Goal: Task Accomplishment & Management: Use online tool/utility

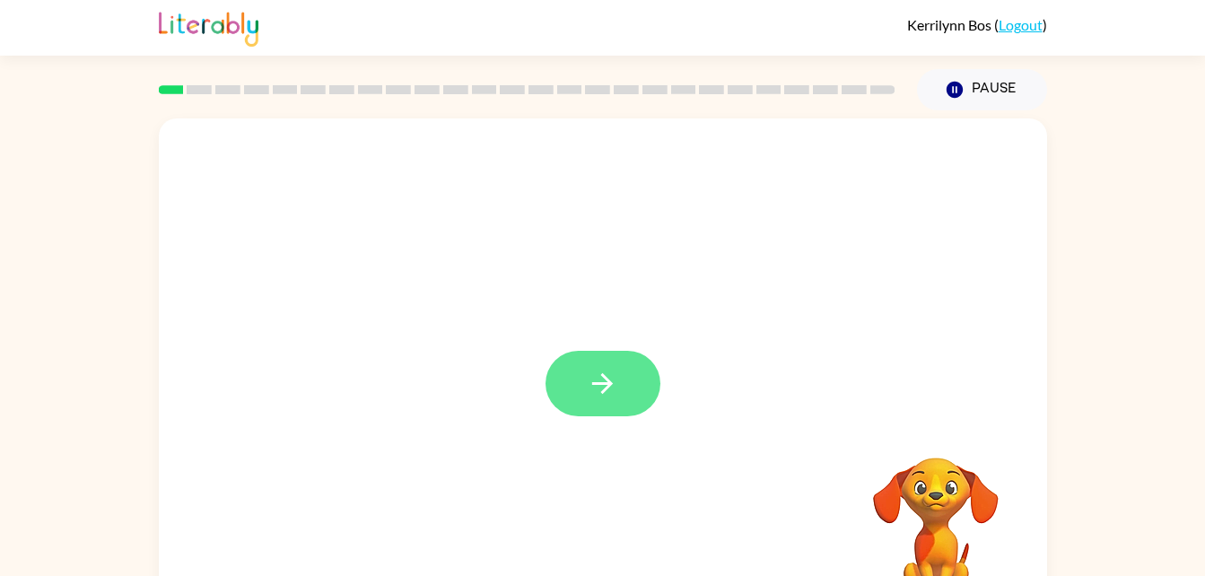
click at [647, 373] on button "button" at bounding box center [603, 384] width 115 height 66
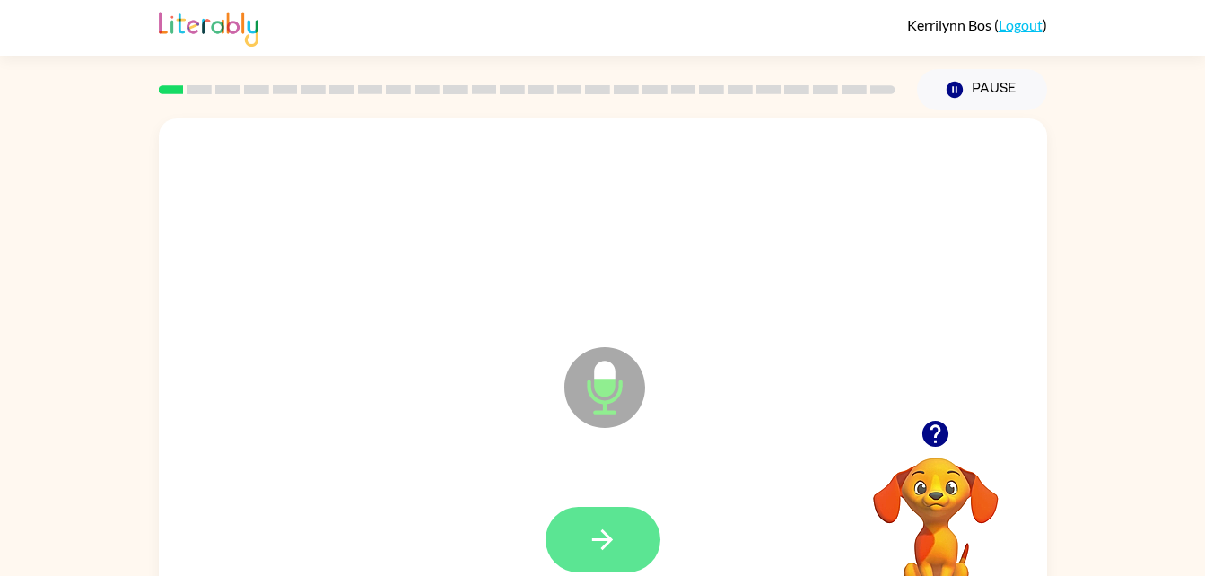
click at [629, 531] on button "button" at bounding box center [603, 540] width 115 height 66
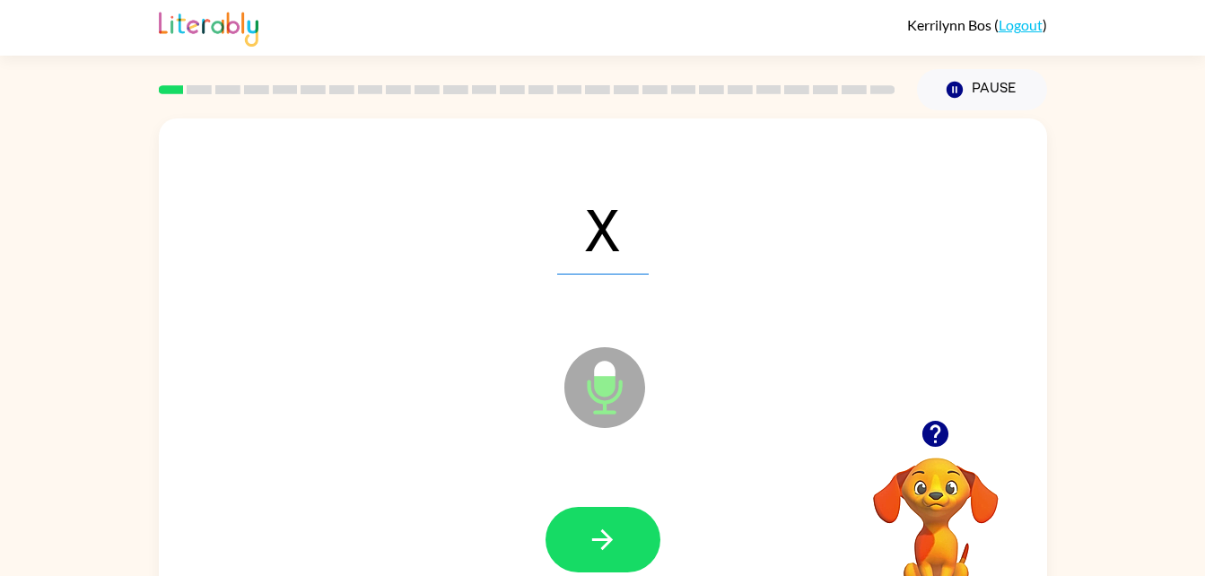
click at [608, 419] on icon at bounding box center [604, 387] width 81 height 81
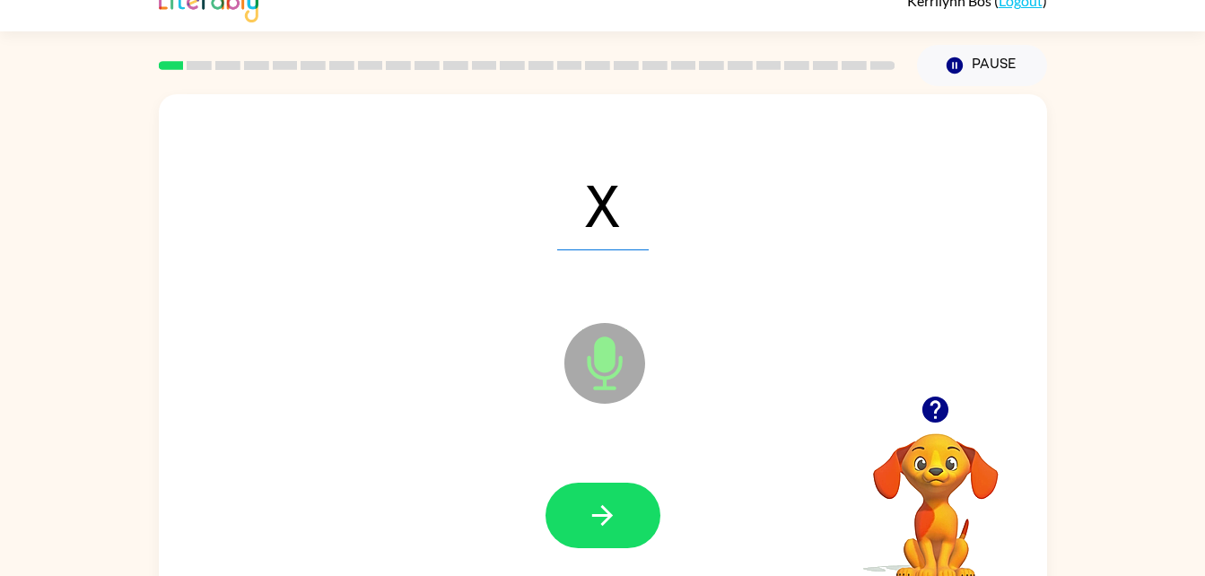
scroll to position [25, 0]
click at [572, 378] on icon at bounding box center [604, 362] width 81 height 81
click at [593, 354] on icon at bounding box center [604, 362] width 81 height 81
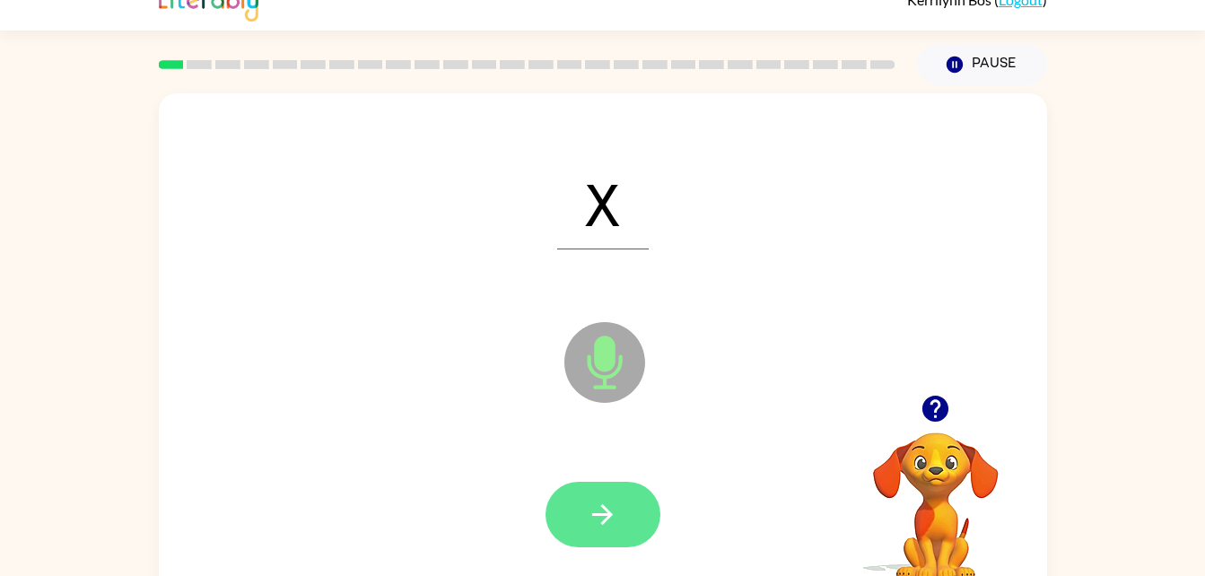
click at [612, 493] on button "button" at bounding box center [603, 515] width 115 height 66
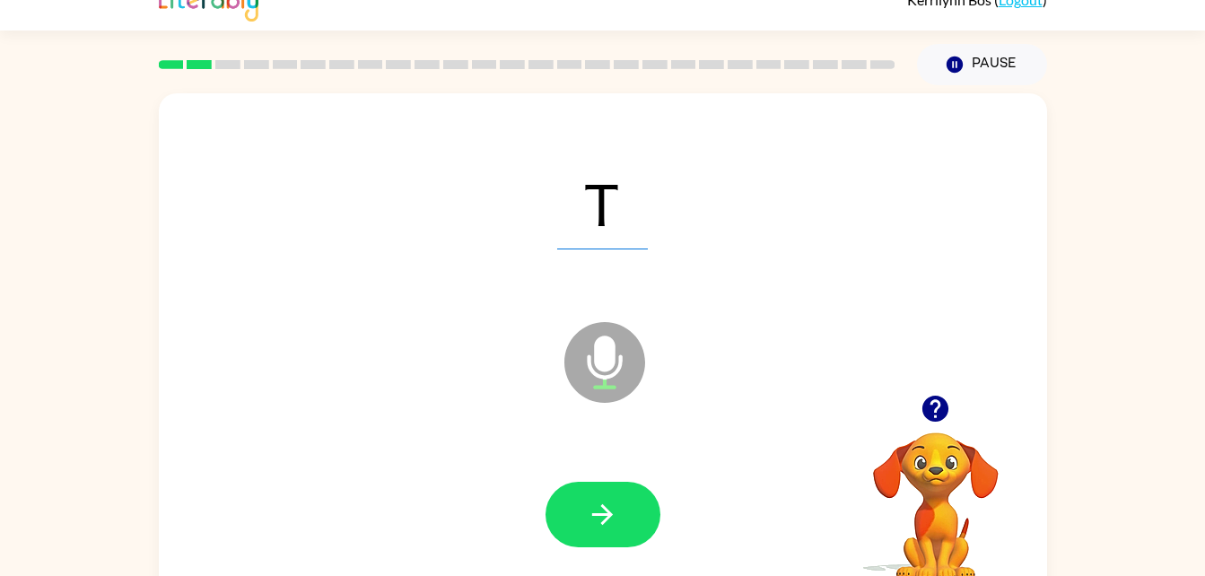
click at [617, 352] on icon at bounding box center [604, 362] width 81 height 81
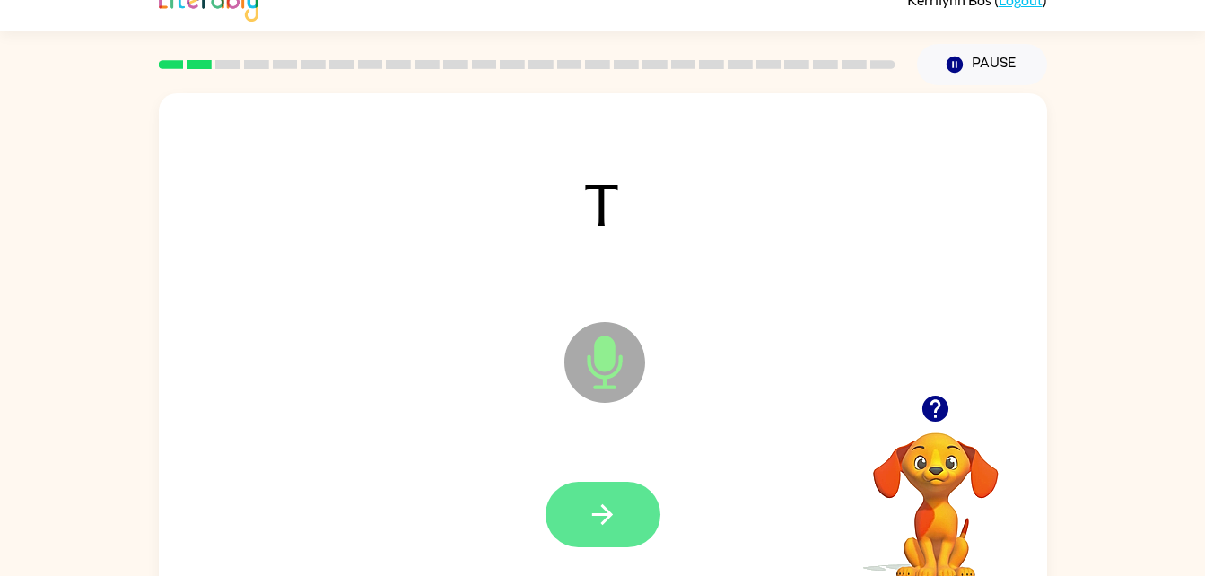
click at [608, 514] on icon "button" at bounding box center [602, 514] width 21 height 21
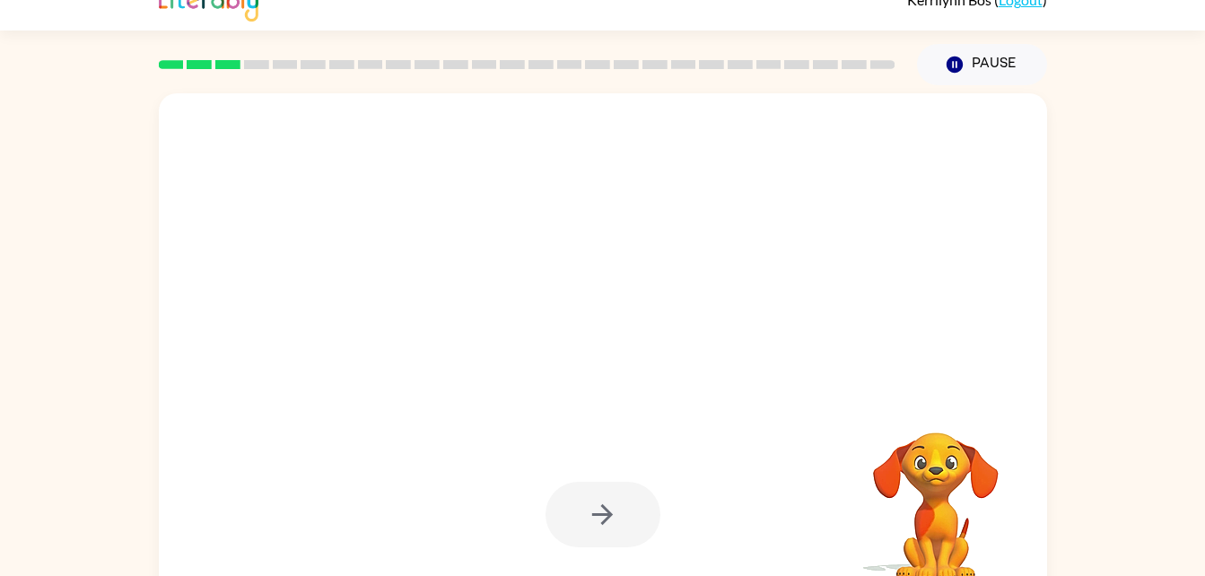
click at [598, 526] on div at bounding box center [603, 515] width 115 height 66
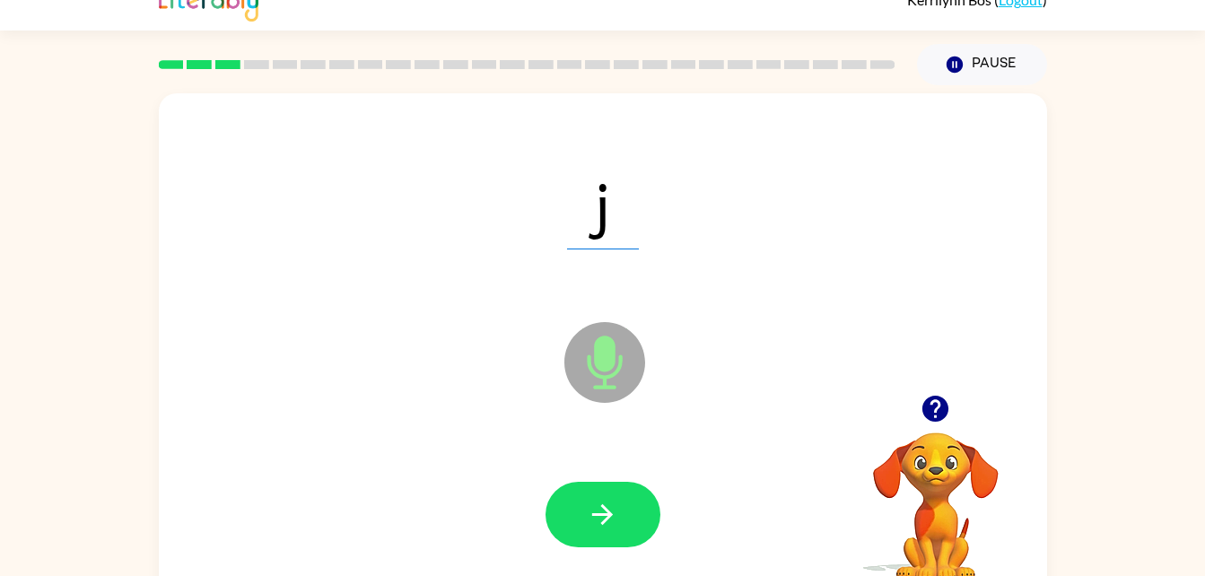
click at [600, 363] on icon "Microphone The Microphone is here when it is your turn to talk" at bounding box center [694, 385] width 269 height 135
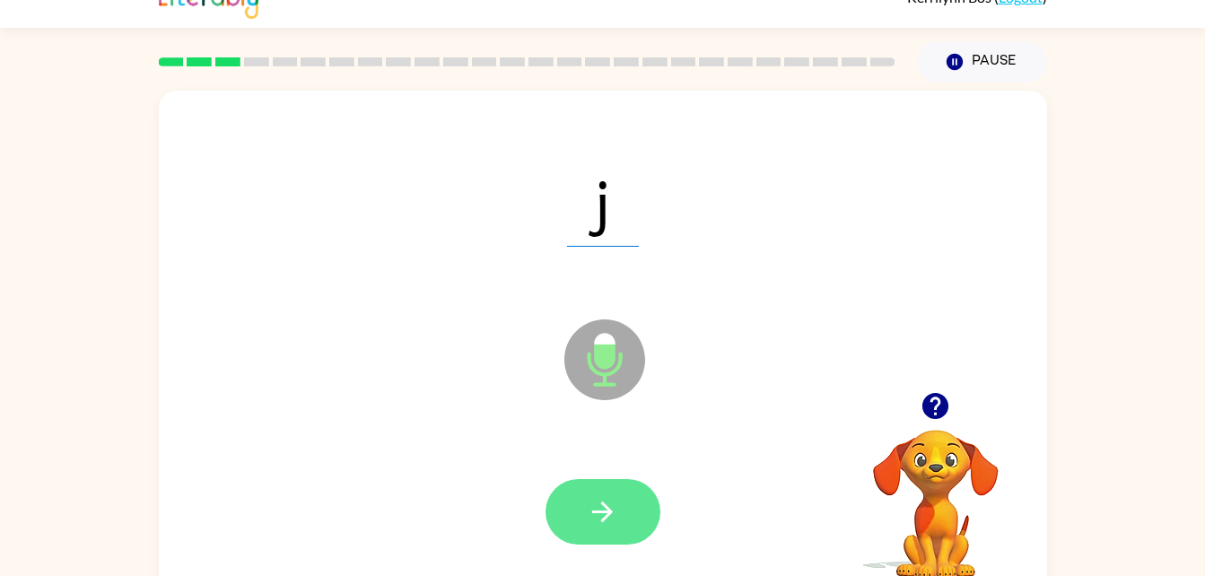
click at [573, 510] on button "button" at bounding box center [603, 512] width 115 height 66
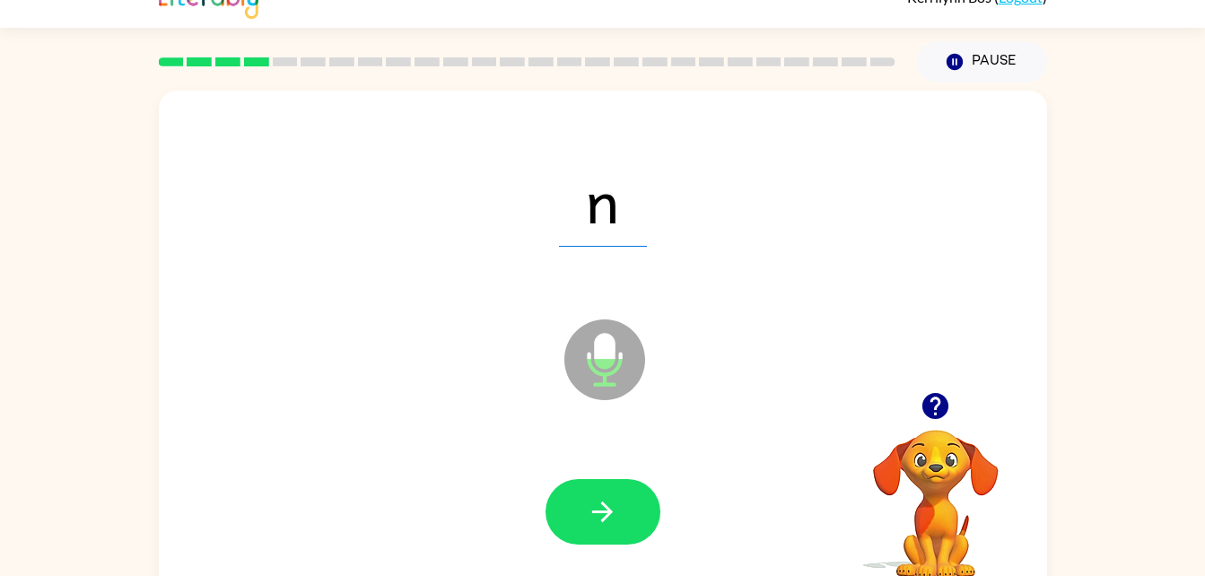
click at [621, 359] on icon "Microphone The Microphone is here when it is your turn to talk" at bounding box center [694, 382] width 269 height 135
click at [611, 522] on icon "button" at bounding box center [602, 511] width 31 height 31
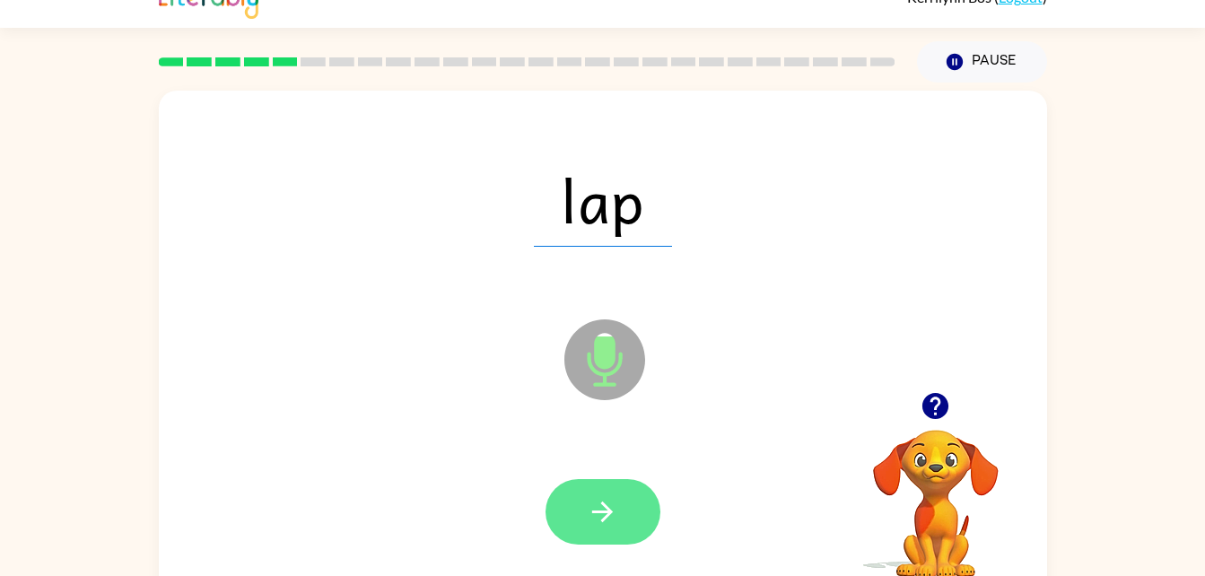
click at [613, 508] on icon "button" at bounding box center [602, 511] width 31 height 31
click at [609, 521] on icon "button" at bounding box center [602, 511] width 31 height 31
click at [625, 505] on button "button" at bounding box center [603, 512] width 115 height 66
click at [633, 518] on button "button" at bounding box center [603, 512] width 115 height 66
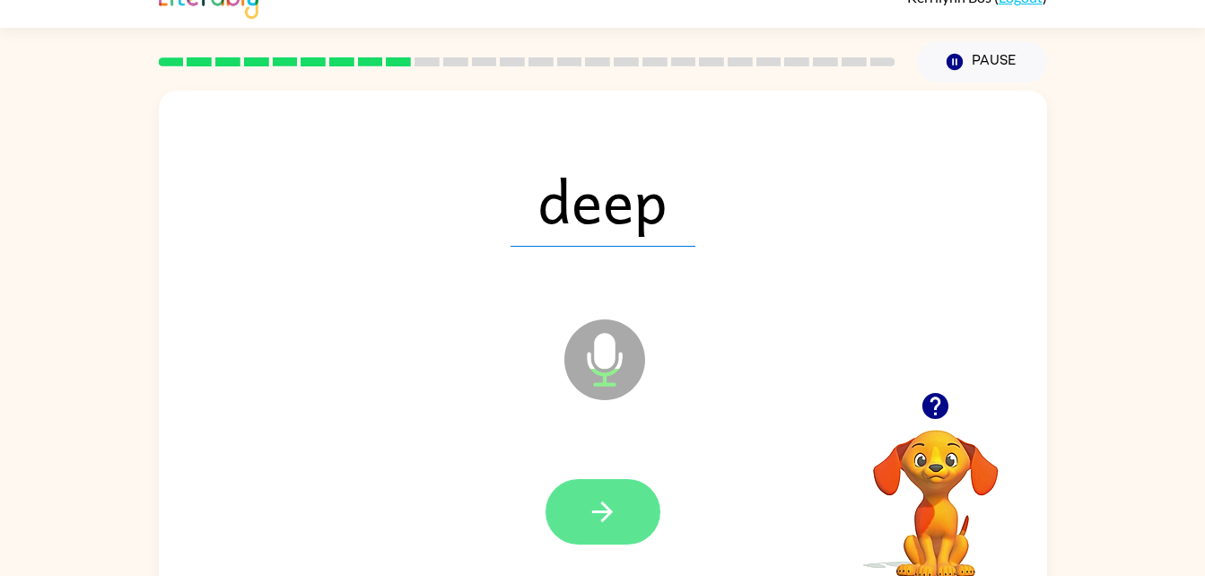
click at [629, 489] on button "button" at bounding box center [603, 512] width 115 height 66
click at [624, 493] on button "button" at bounding box center [603, 512] width 115 height 66
click at [639, 481] on button "button" at bounding box center [603, 512] width 115 height 66
click at [621, 498] on button "button" at bounding box center [603, 512] width 115 height 66
click at [628, 485] on button "button" at bounding box center [603, 512] width 115 height 66
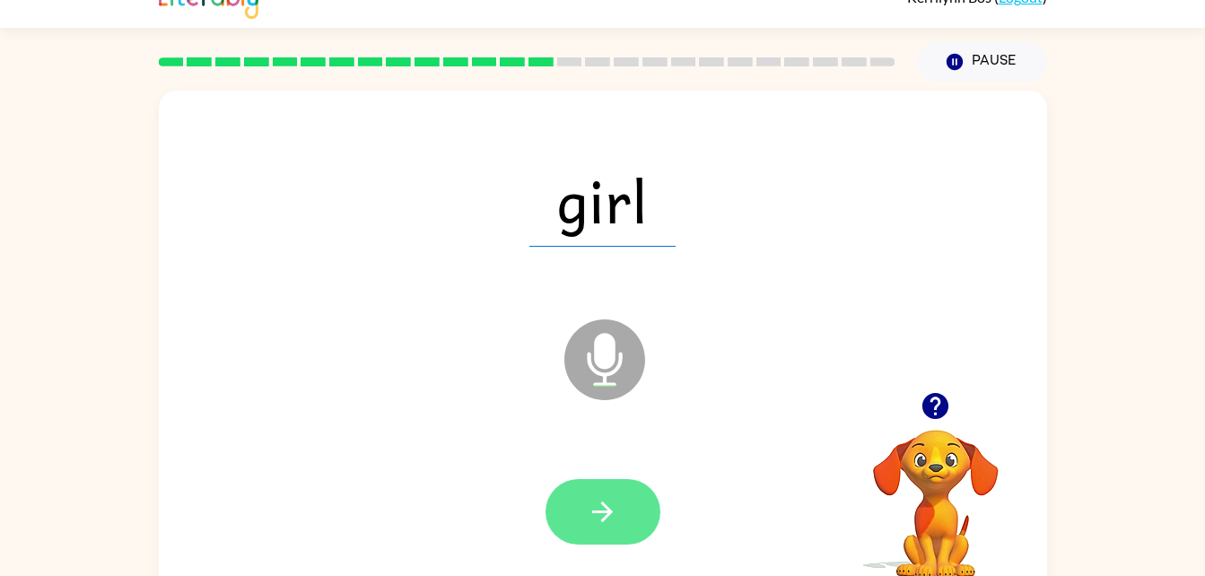
click at [602, 515] on icon "button" at bounding box center [602, 511] width 31 height 31
click at [592, 513] on icon "button" at bounding box center [602, 511] width 31 height 31
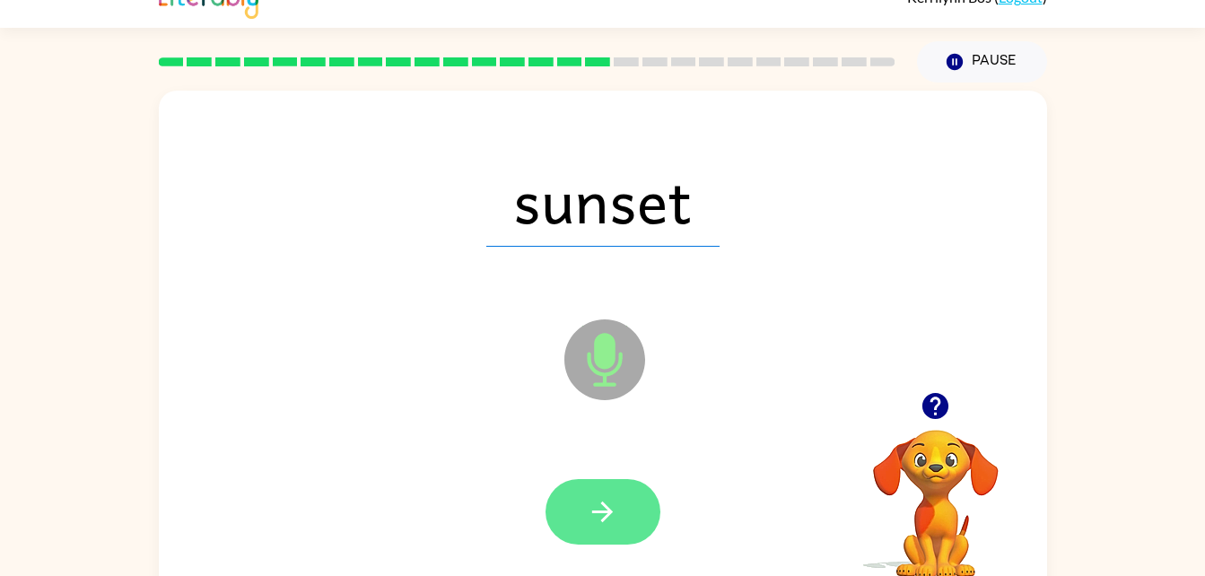
click at [583, 512] on button "button" at bounding box center [603, 512] width 115 height 66
click at [620, 495] on button "button" at bounding box center [603, 512] width 115 height 66
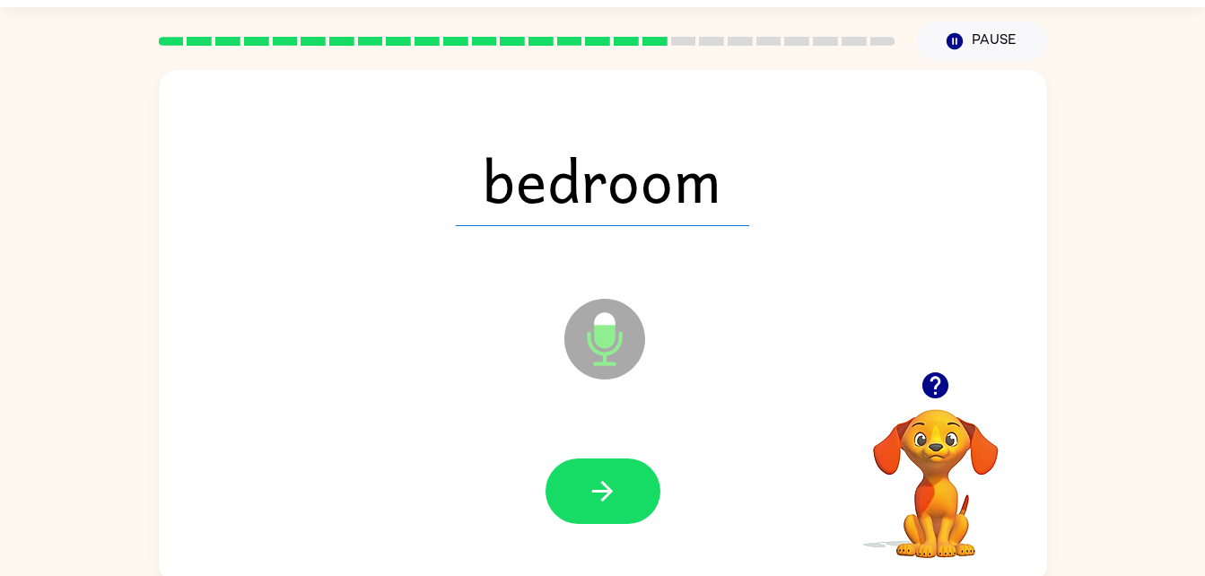
scroll to position [55, 0]
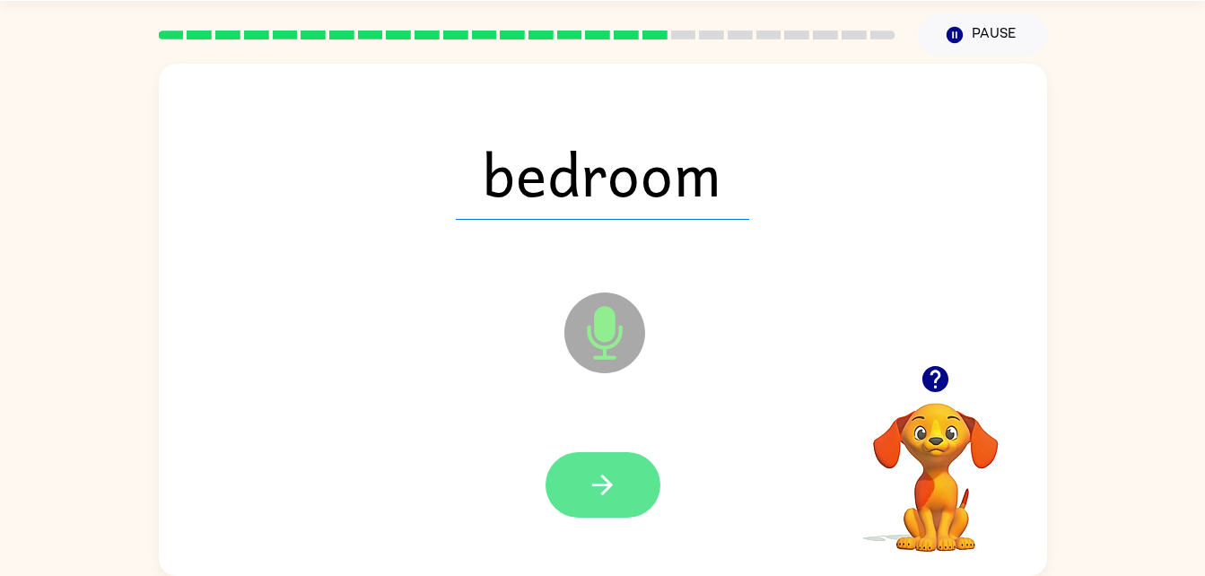
click at [616, 502] on button "button" at bounding box center [603, 485] width 115 height 66
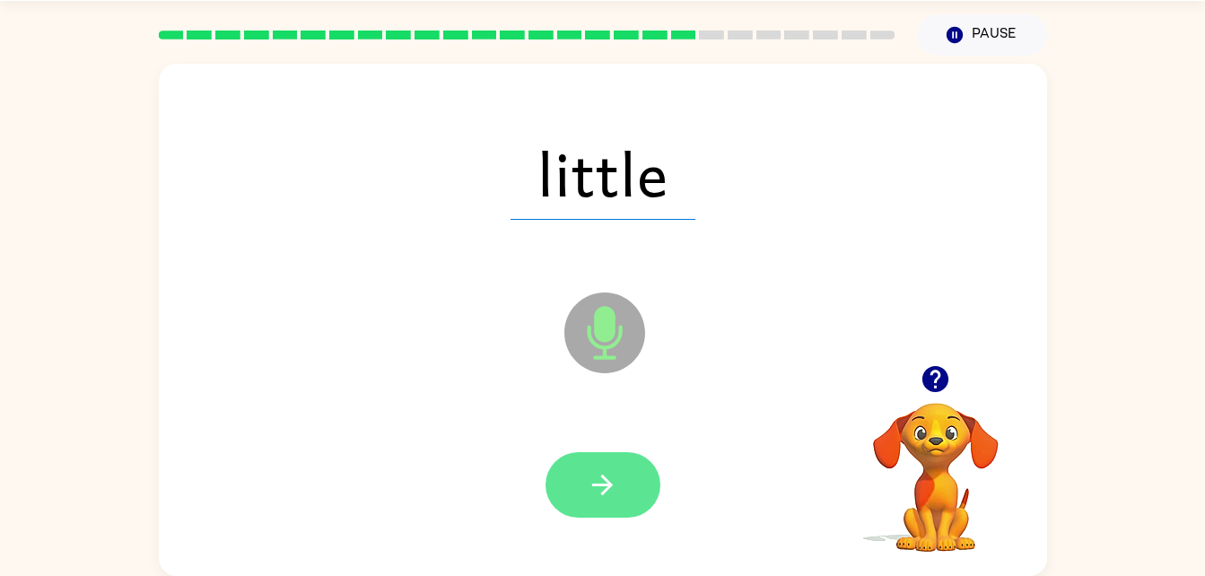
click at [613, 454] on button "button" at bounding box center [603, 485] width 115 height 66
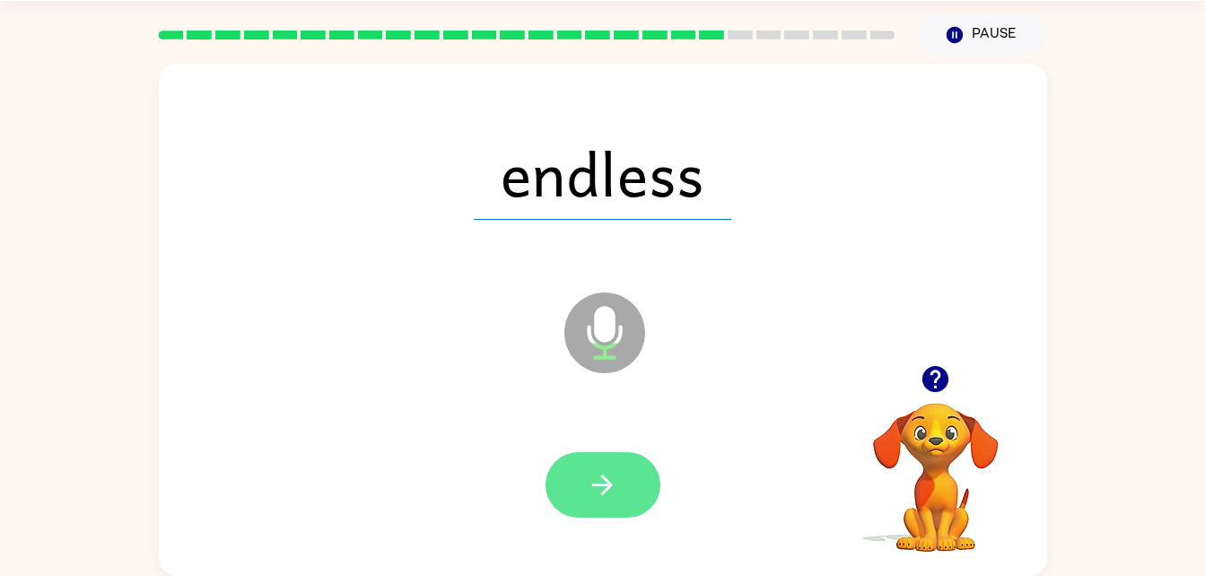
click at [608, 486] on icon "button" at bounding box center [602, 485] width 21 height 21
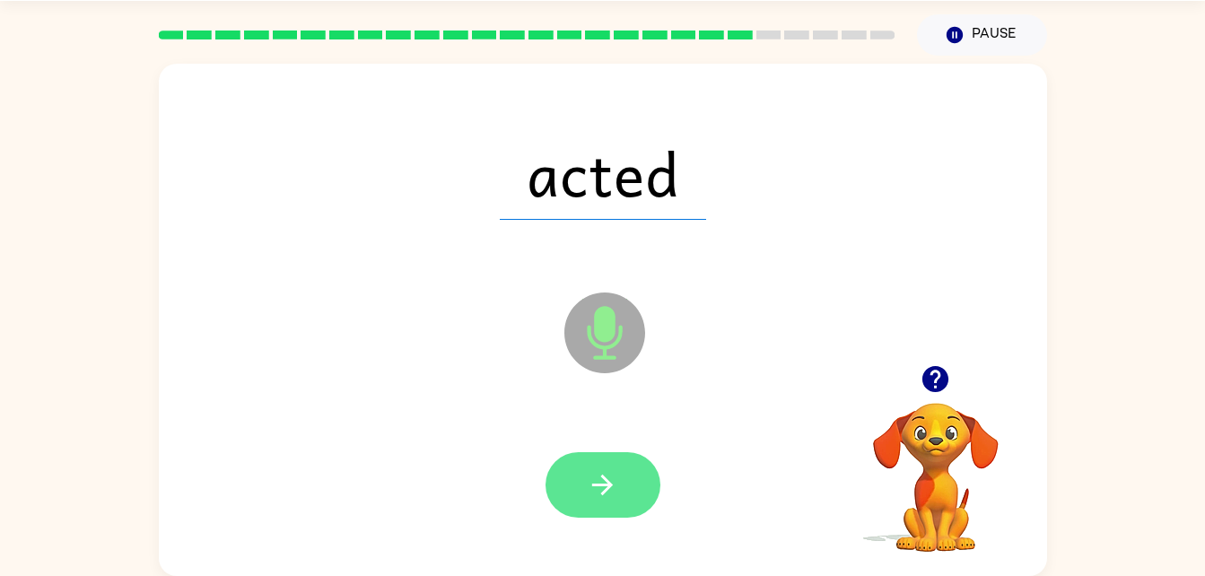
click at [632, 469] on button "button" at bounding box center [603, 485] width 115 height 66
click at [625, 455] on button "button" at bounding box center [603, 485] width 115 height 66
click at [598, 490] on icon "button" at bounding box center [602, 484] width 31 height 31
click at [608, 491] on icon "button" at bounding box center [602, 484] width 31 height 31
click at [604, 512] on button "button" at bounding box center [603, 485] width 115 height 66
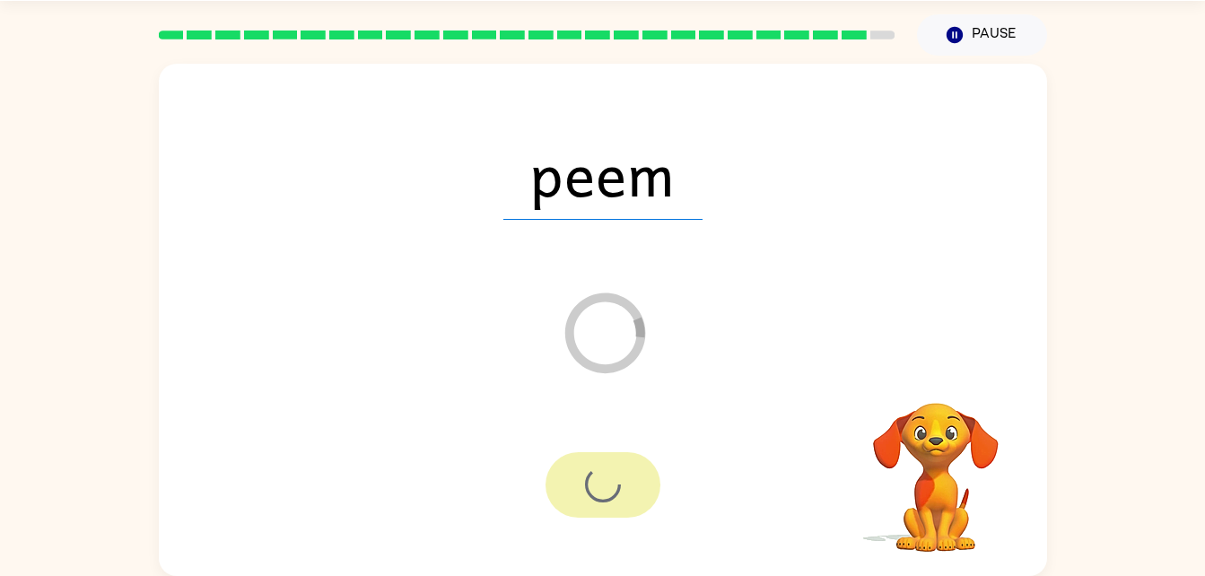
scroll to position [22, 0]
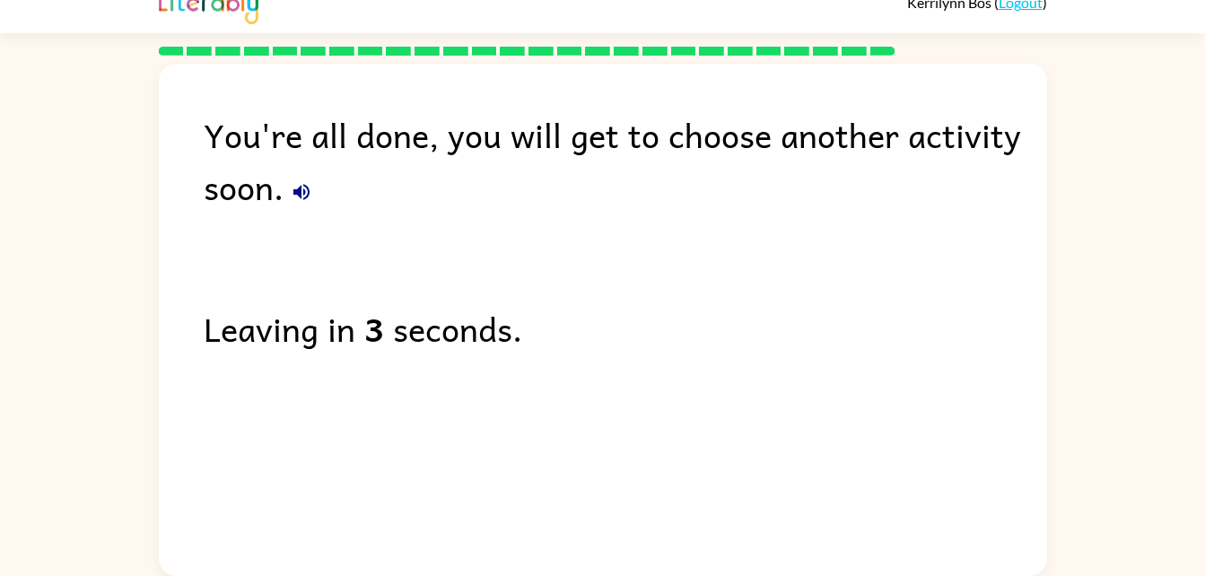
click at [303, 199] on icon "button" at bounding box center [301, 192] width 16 height 16
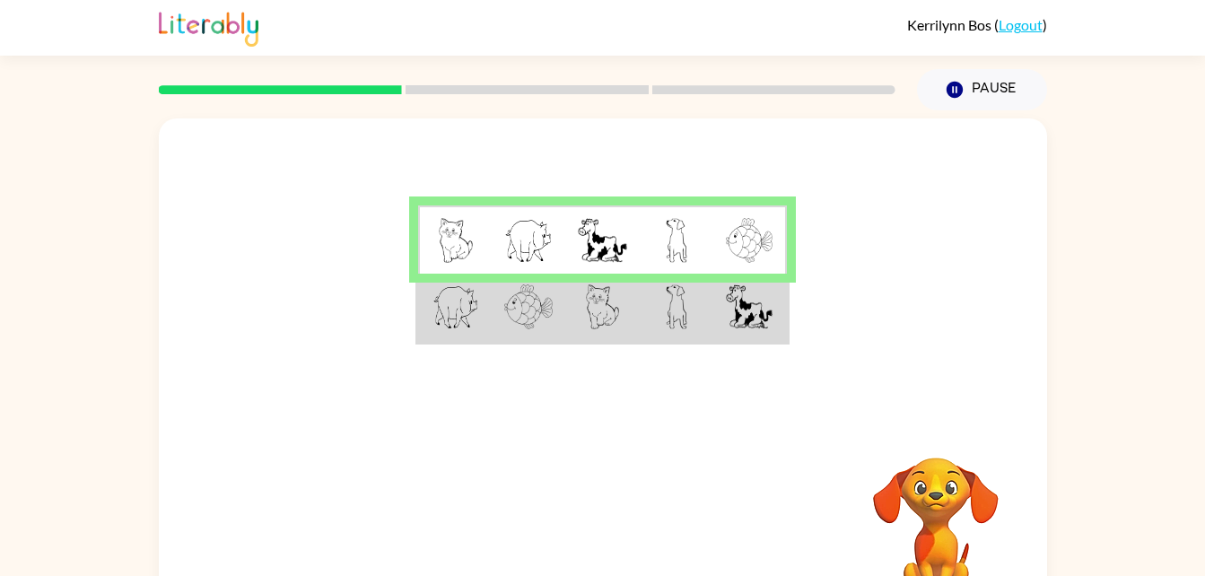
click at [443, 324] on img at bounding box center [456, 306] width 47 height 45
click at [464, 300] on img at bounding box center [456, 306] width 47 height 45
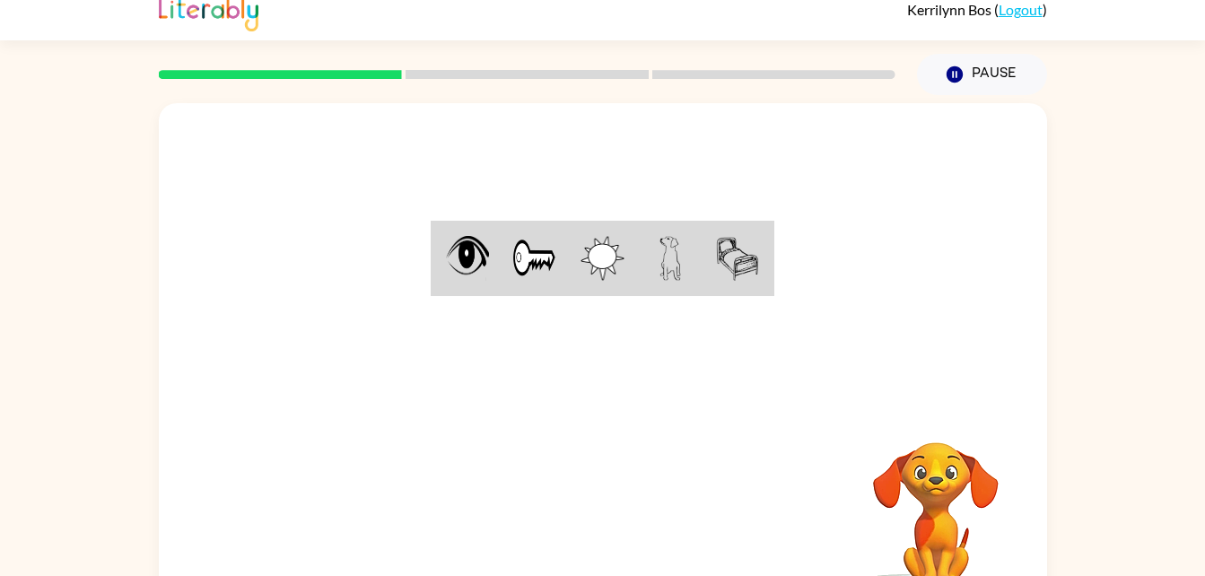
scroll to position [55, 0]
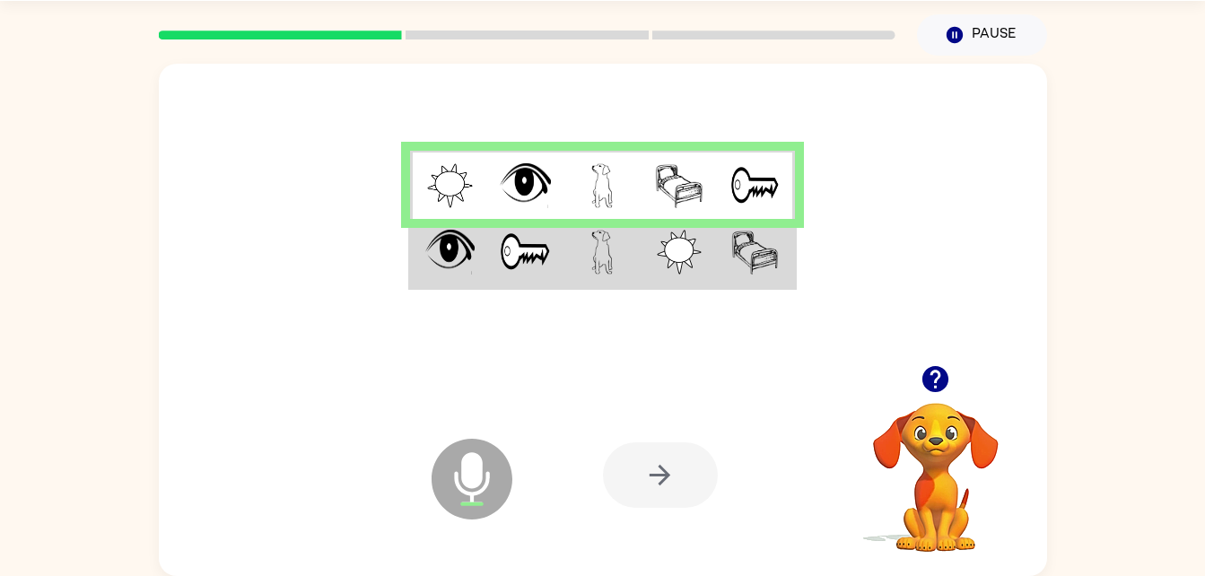
click at [685, 481] on div at bounding box center [660, 475] width 115 height 66
click at [722, 274] on td at bounding box center [756, 253] width 77 height 69
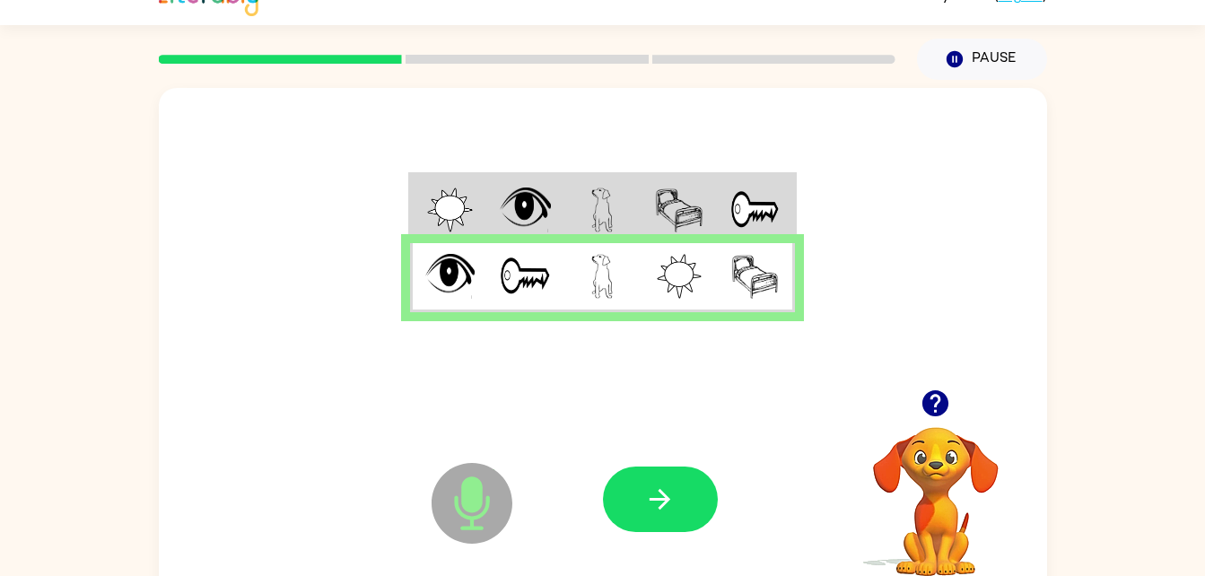
scroll to position [0, 0]
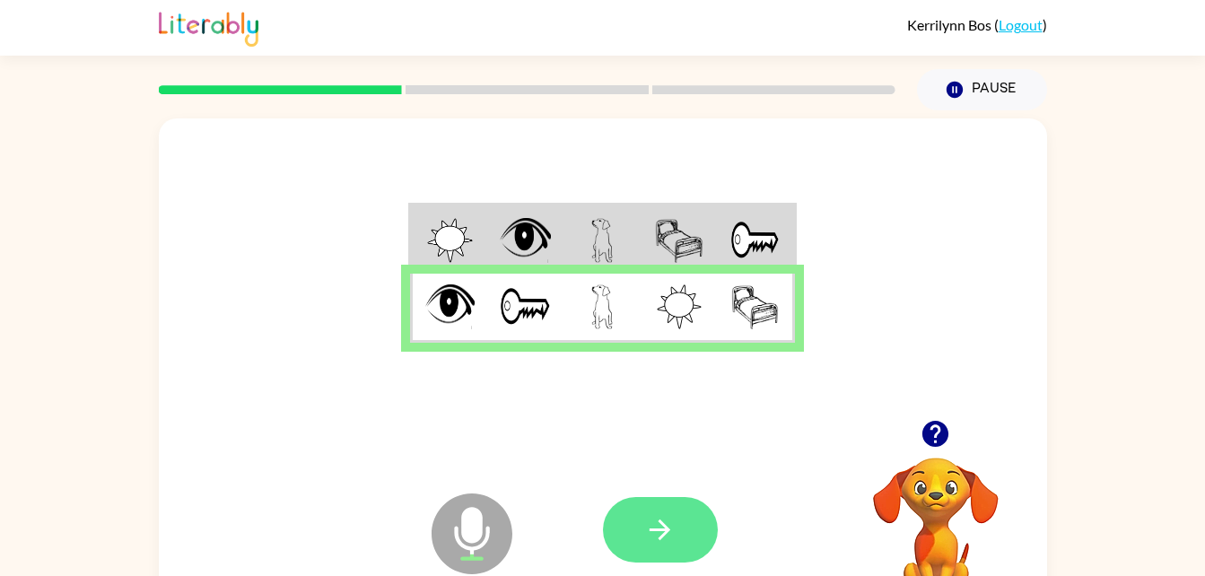
click at [672, 514] on icon "button" at bounding box center [659, 529] width 31 height 31
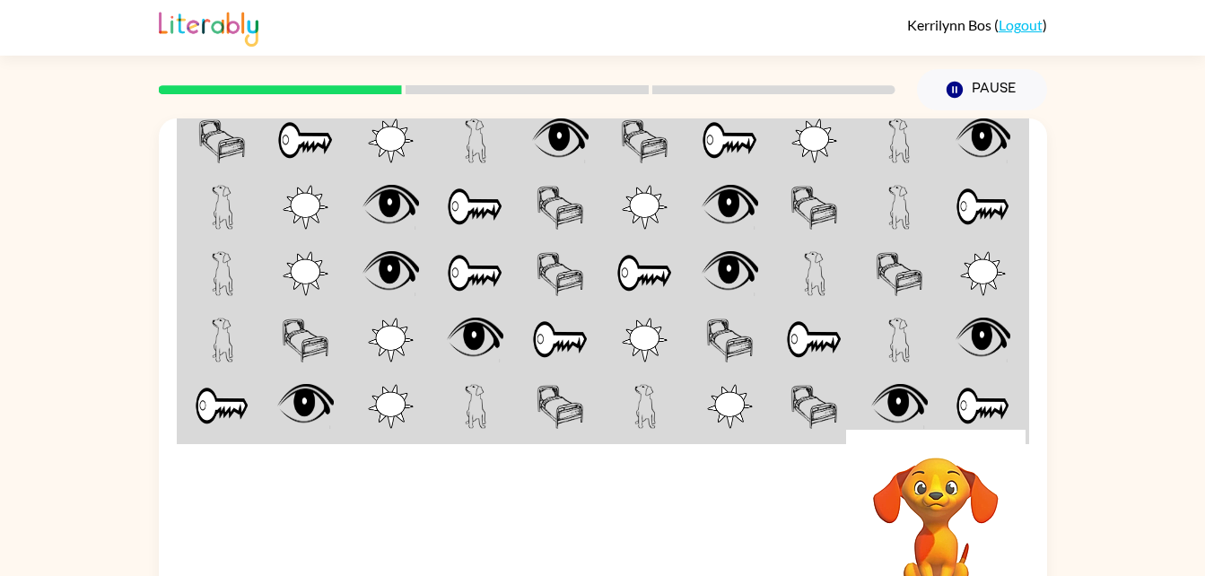
click at [388, 132] on img at bounding box center [391, 140] width 46 height 45
click at [243, 137] on img at bounding box center [222, 140] width 48 height 45
click at [292, 140] on img at bounding box center [305, 140] width 57 height 45
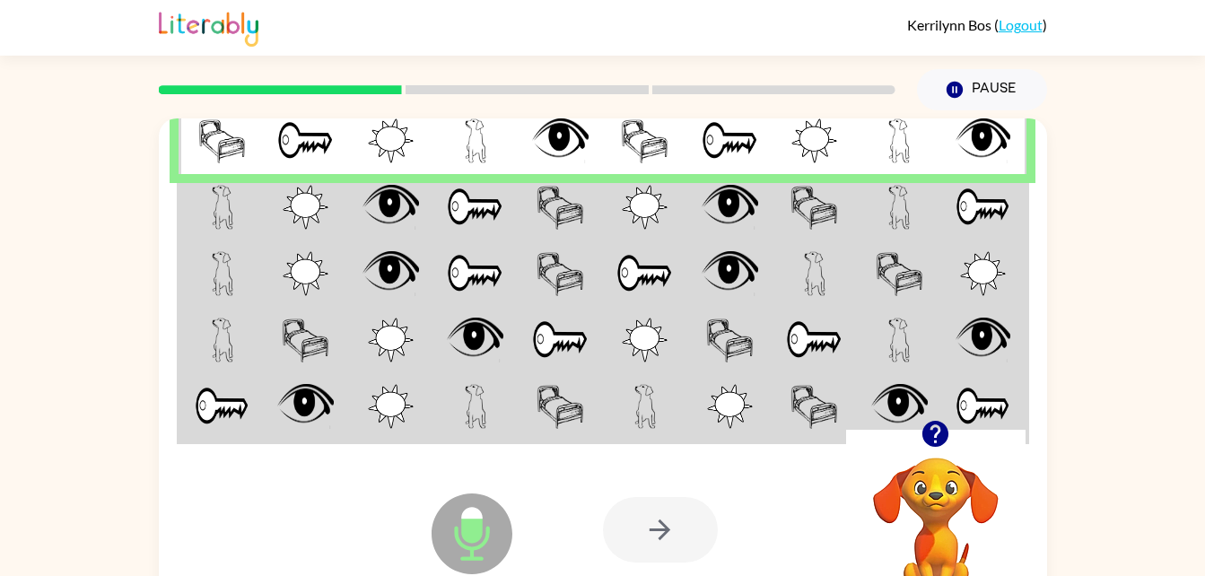
click at [262, 216] on td at bounding box center [221, 207] width 85 height 66
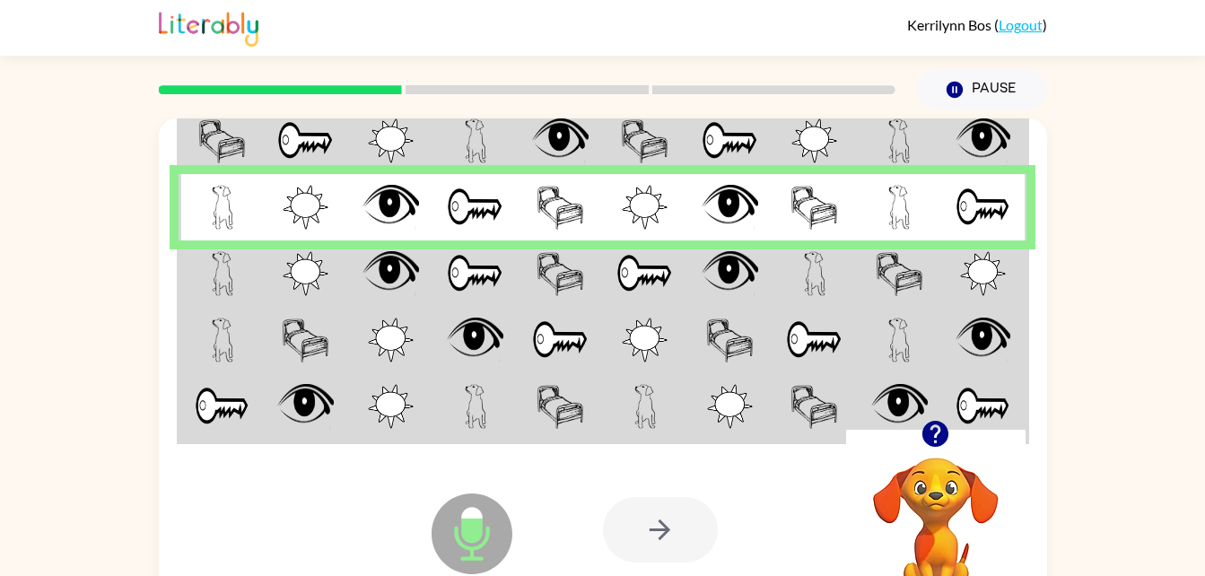
scroll to position [11, 0]
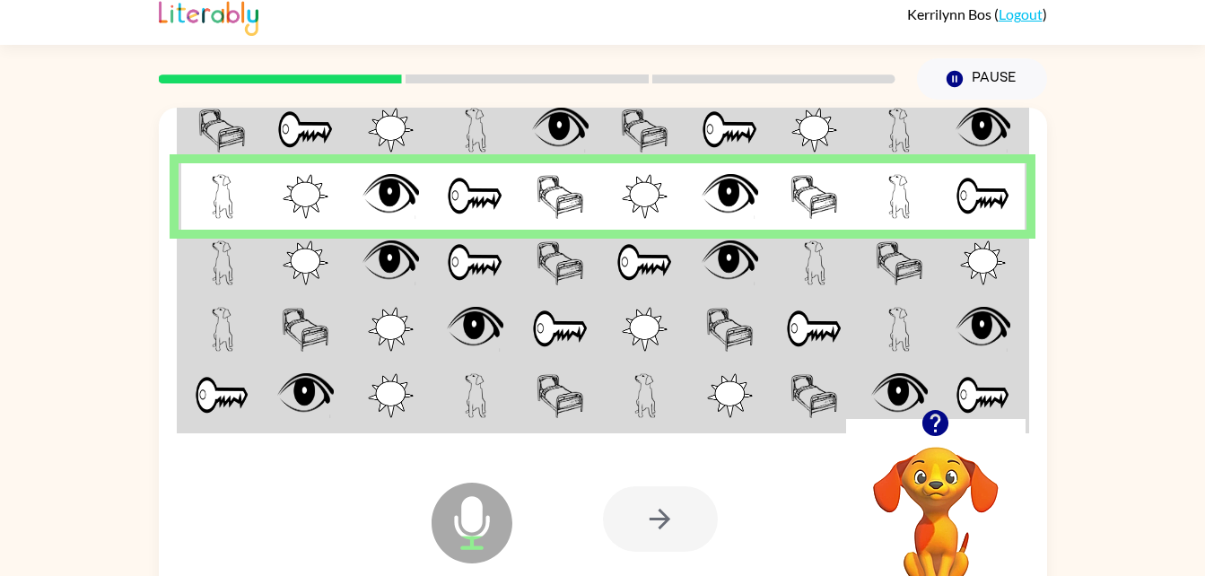
click at [429, 256] on td at bounding box center [390, 263] width 85 height 66
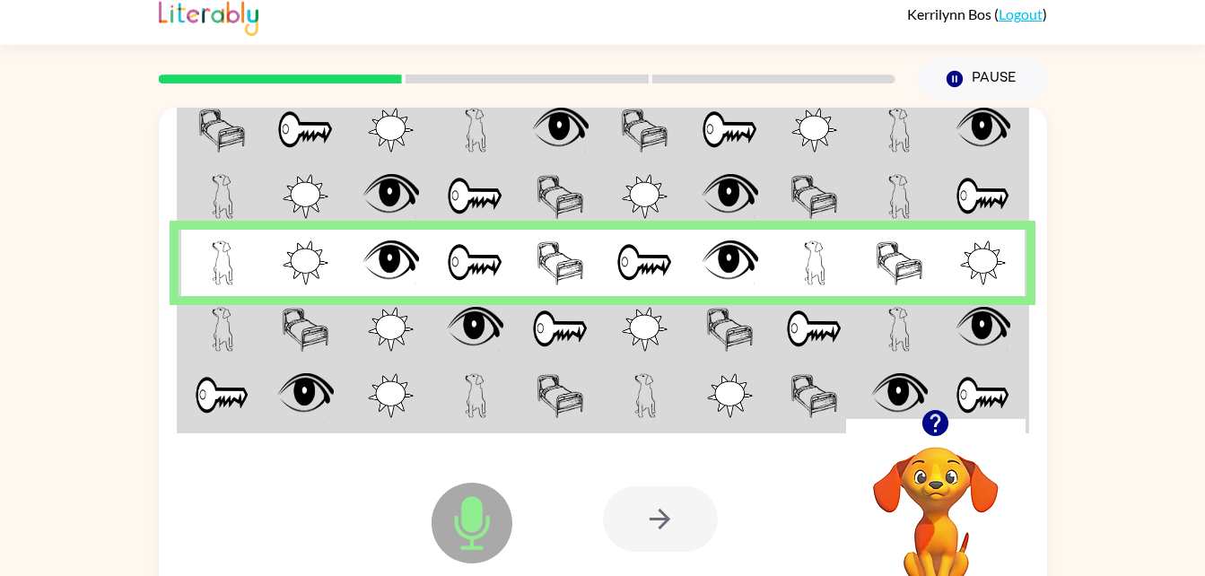
click at [866, 324] on td at bounding box center [899, 329] width 85 height 66
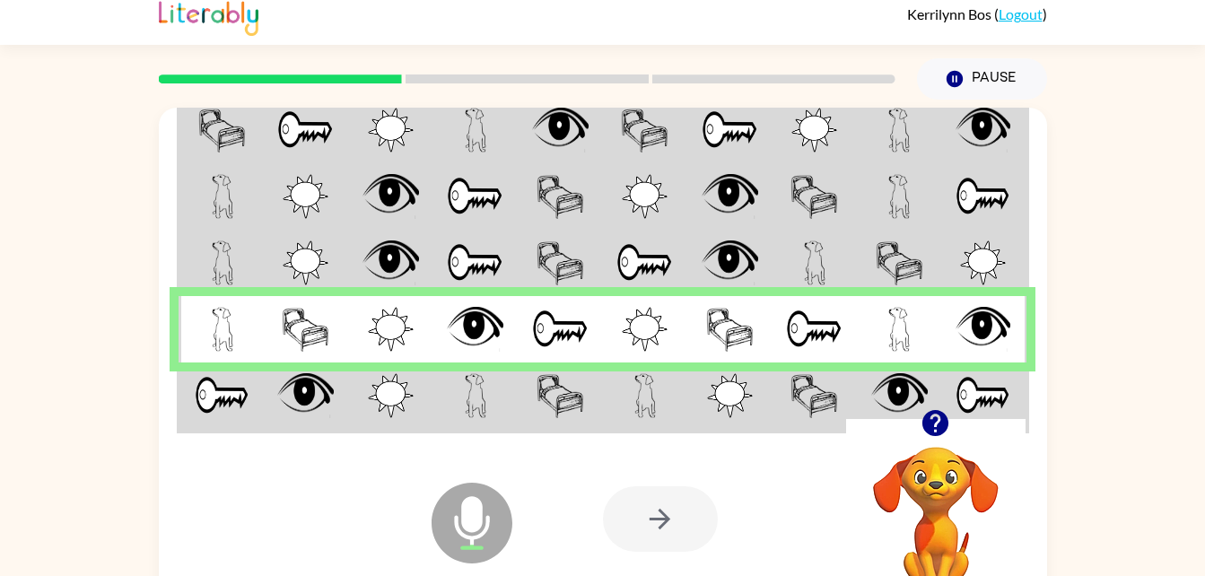
click at [198, 387] on img at bounding box center [223, 395] width 56 height 45
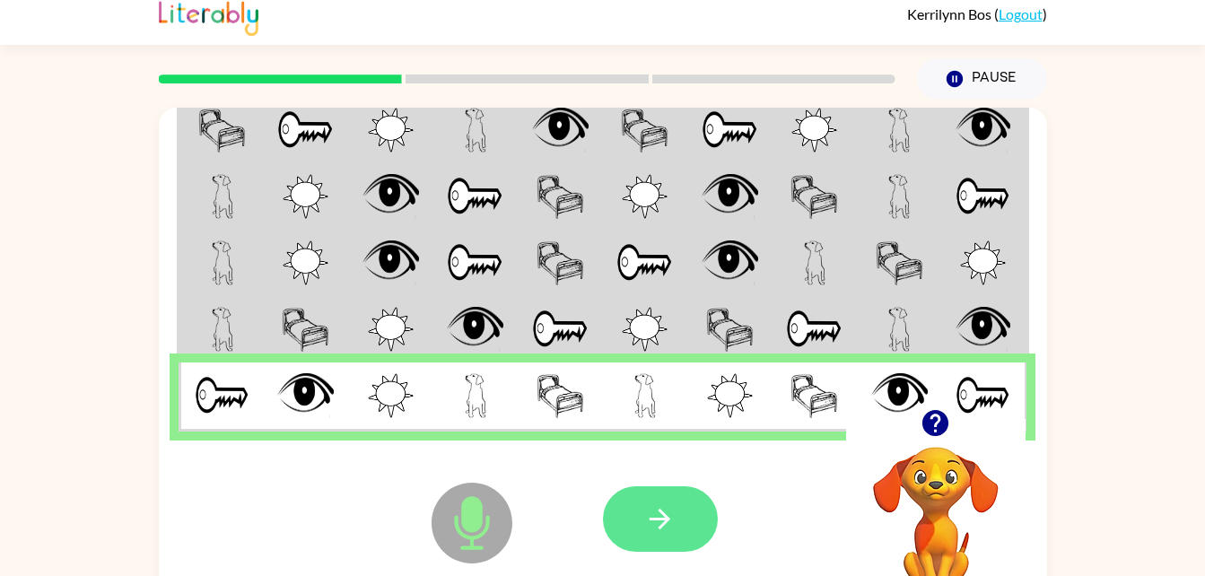
click at [679, 526] on button "button" at bounding box center [660, 519] width 115 height 66
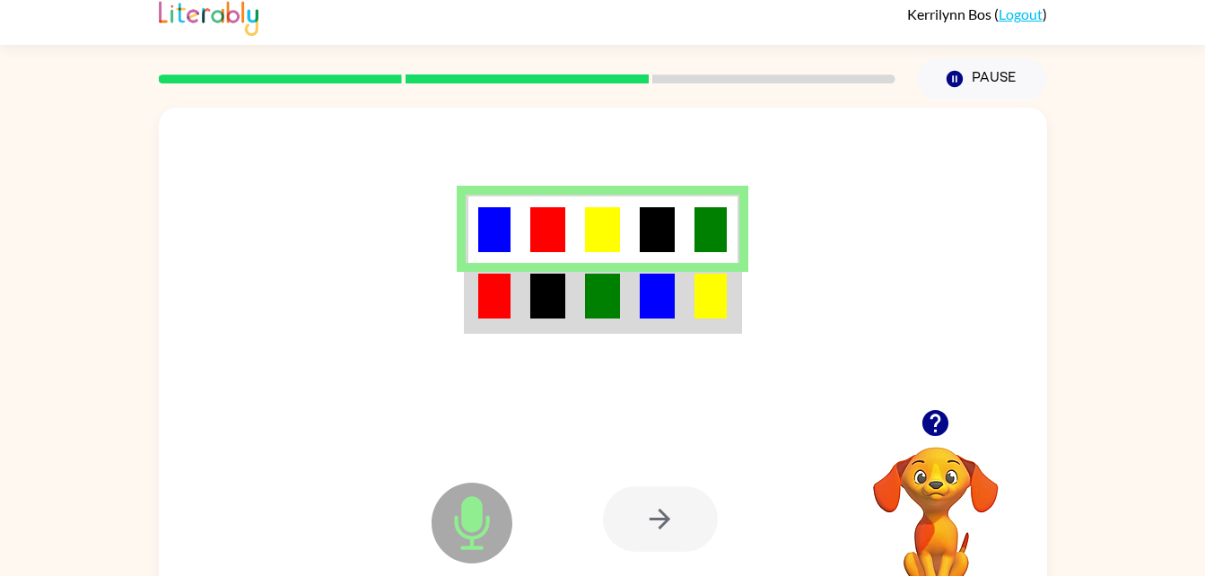
click at [659, 281] on img at bounding box center [657, 296] width 34 height 45
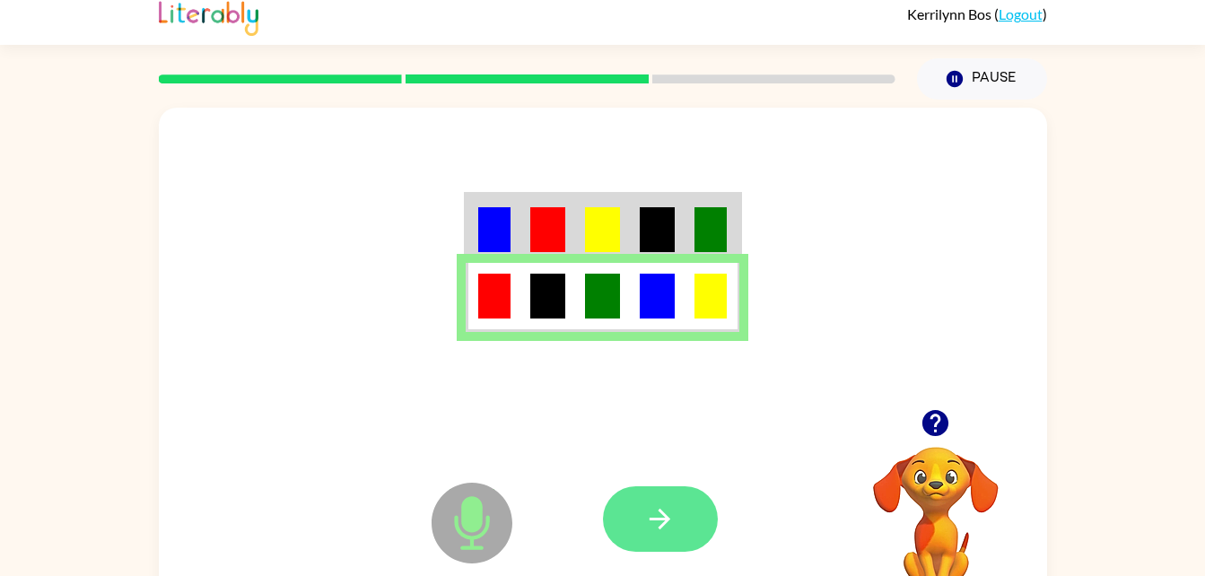
click at [677, 543] on button "button" at bounding box center [660, 519] width 115 height 66
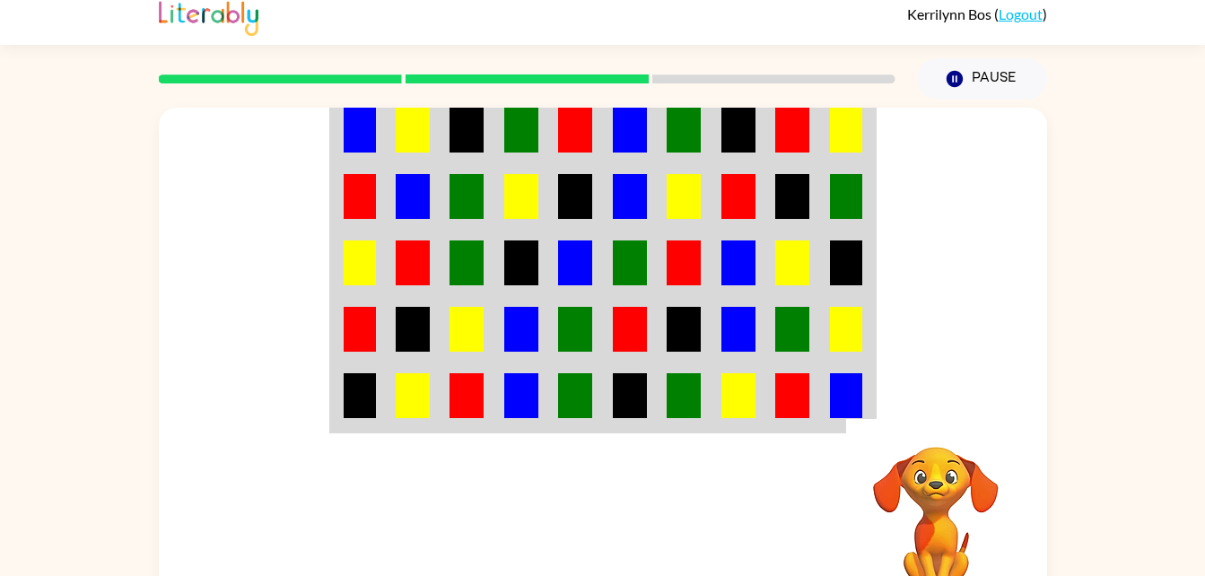
scroll to position [0, 0]
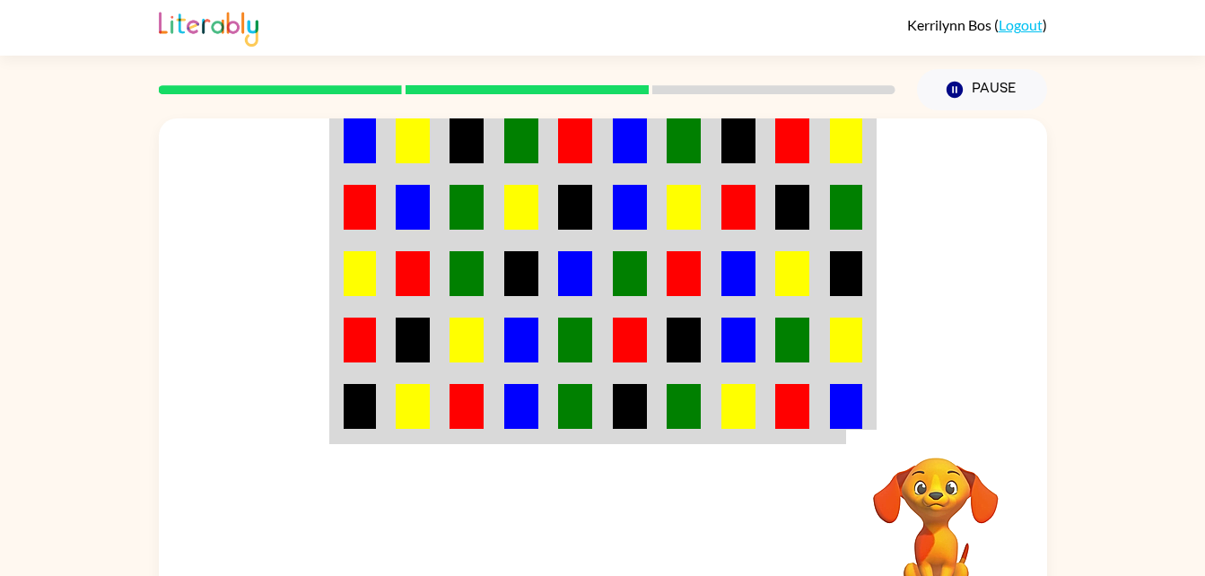
click at [642, 136] on img at bounding box center [630, 140] width 34 height 45
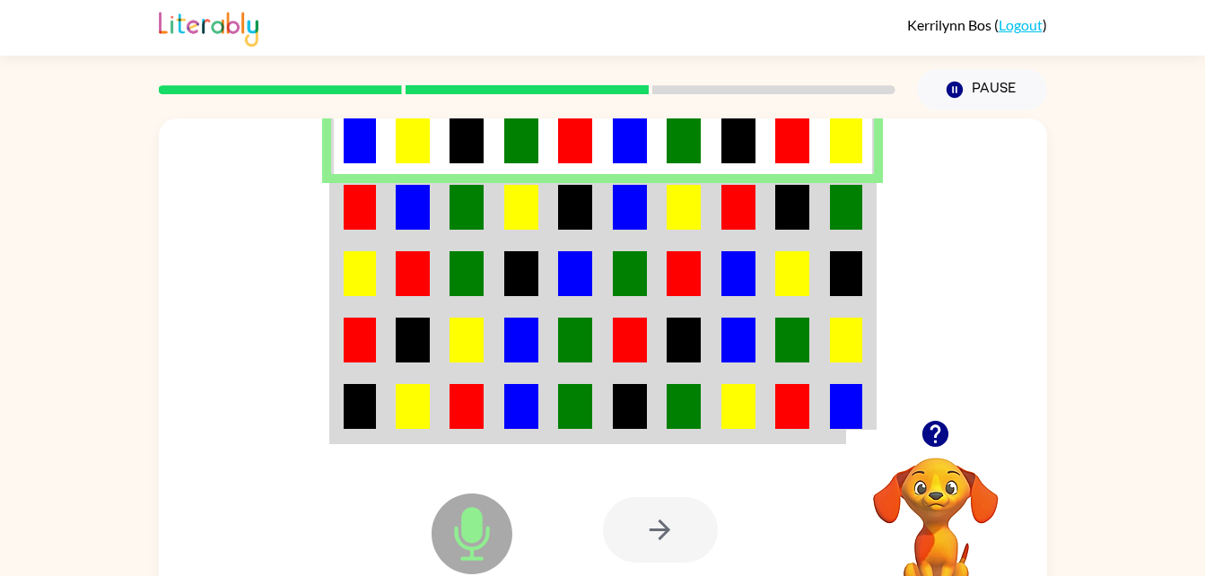
click at [442, 147] on td at bounding box center [467, 140] width 55 height 69
click at [430, 206] on td at bounding box center [413, 207] width 55 height 66
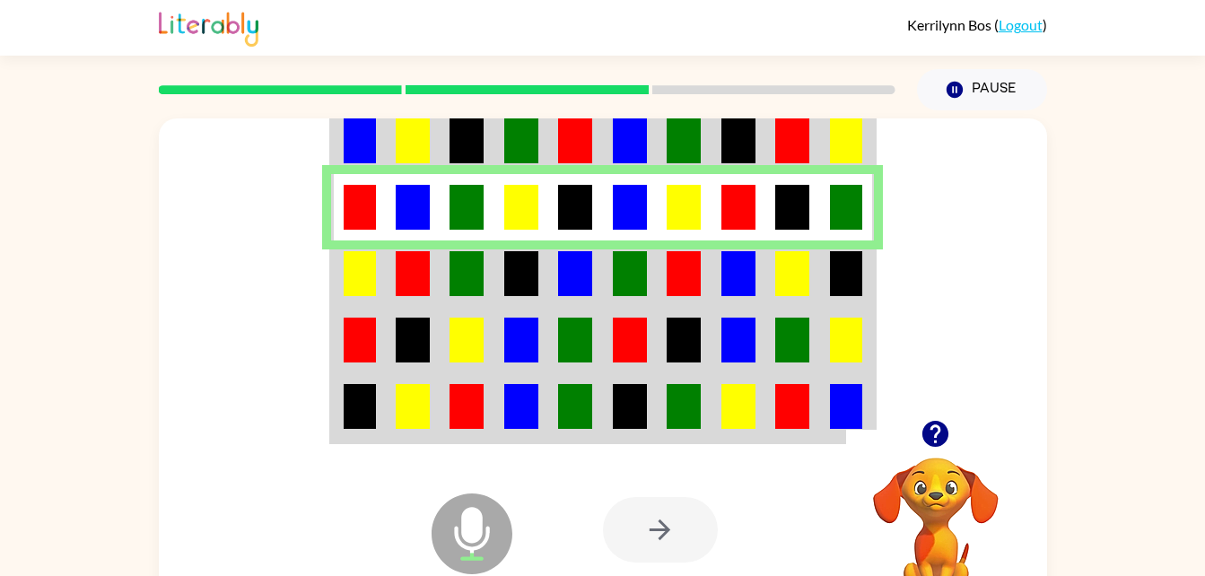
click at [456, 271] on img at bounding box center [467, 273] width 34 height 45
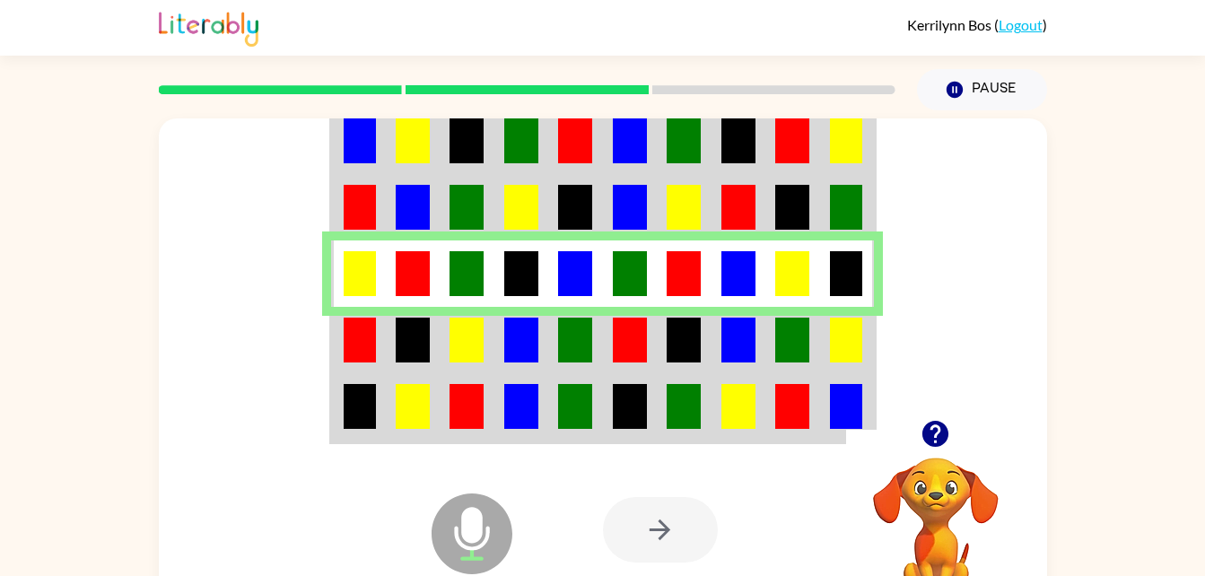
click at [683, 346] on img at bounding box center [684, 340] width 34 height 45
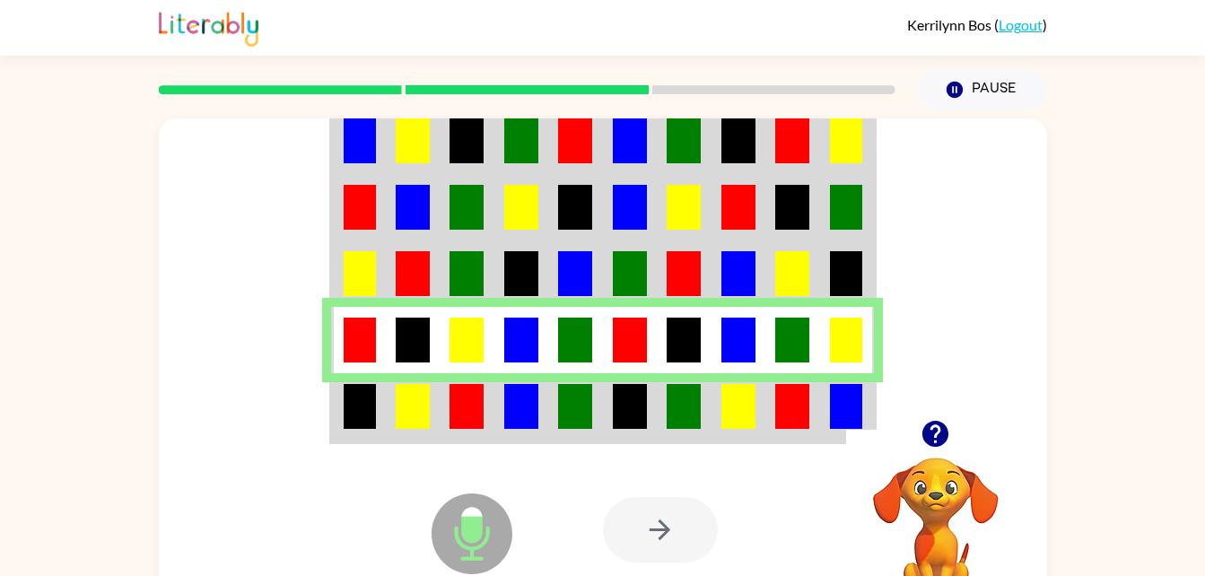
click at [367, 389] on img at bounding box center [360, 406] width 32 height 45
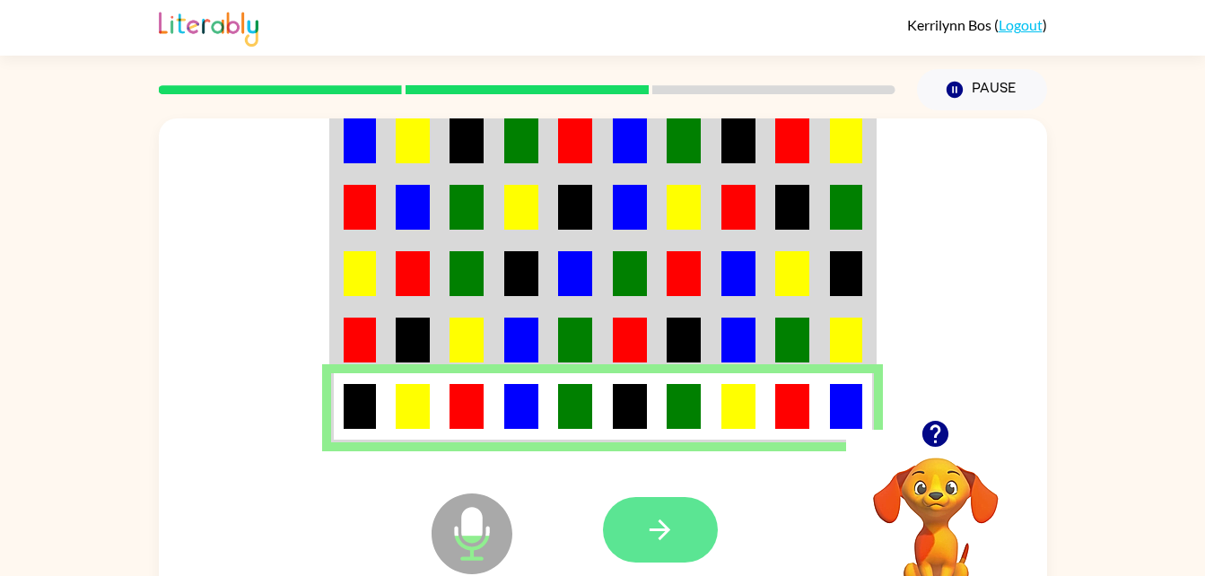
click at [712, 517] on button "button" at bounding box center [660, 530] width 115 height 66
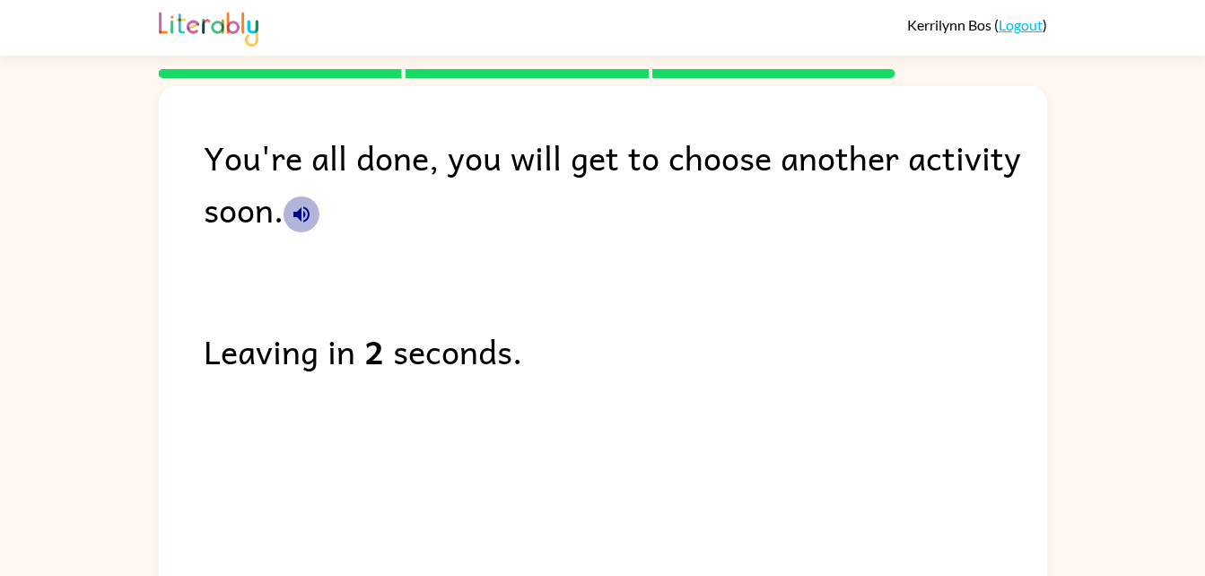
click at [302, 209] on icon "button" at bounding box center [302, 215] width 22 height 22
